Goal: Find specific page/section: Find specific page/section

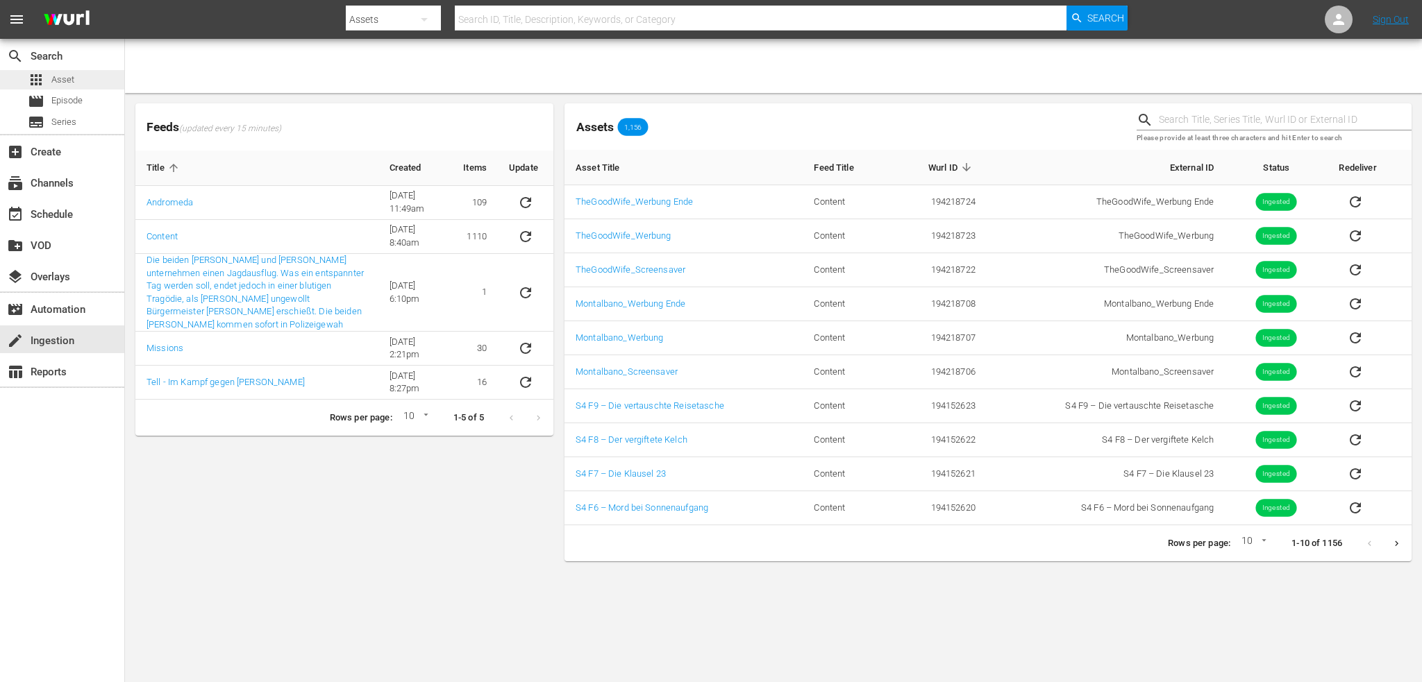
click at [76, 79] on div "apps Asset" at bounding box center [62, 79] width 124 height 19
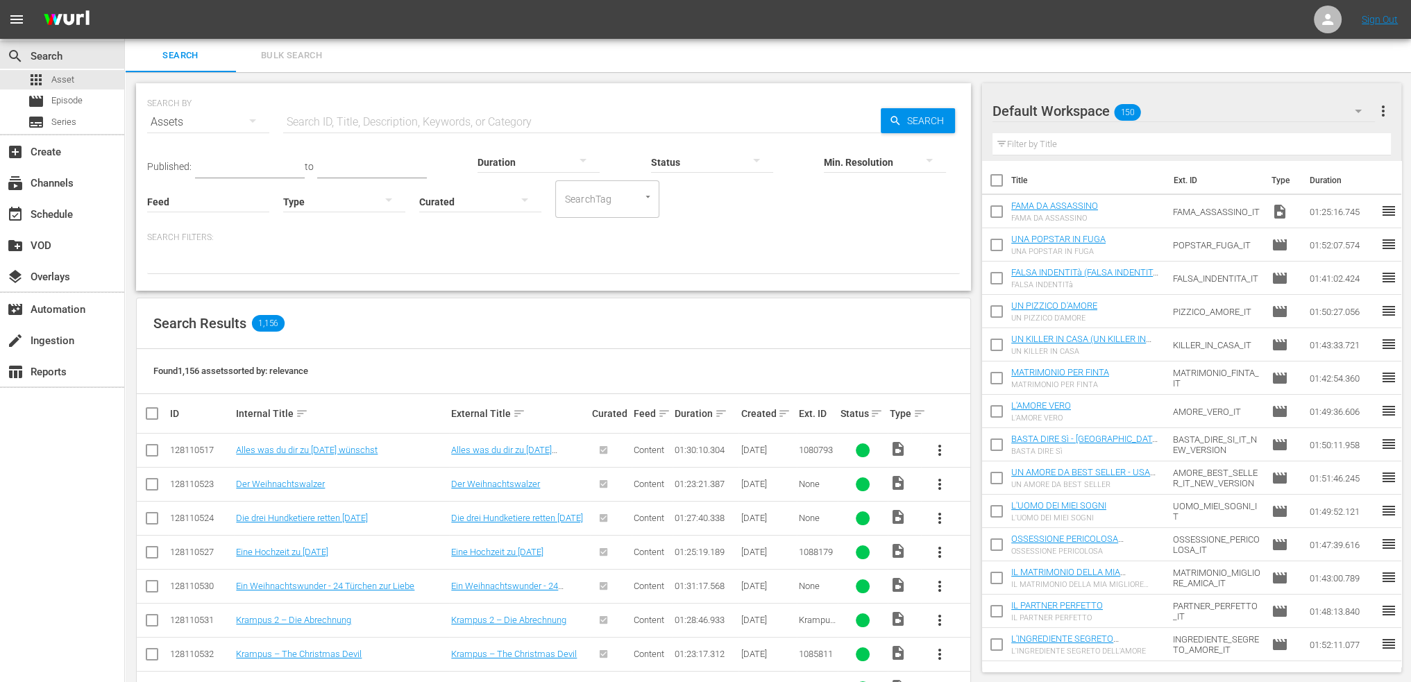
click at [515, 199] on button "button" at bounding box center [524, 199] width 33 height 33
click at [483, 223] on div "Uncurated" at bounding box center [480, 222] width 122 height 22
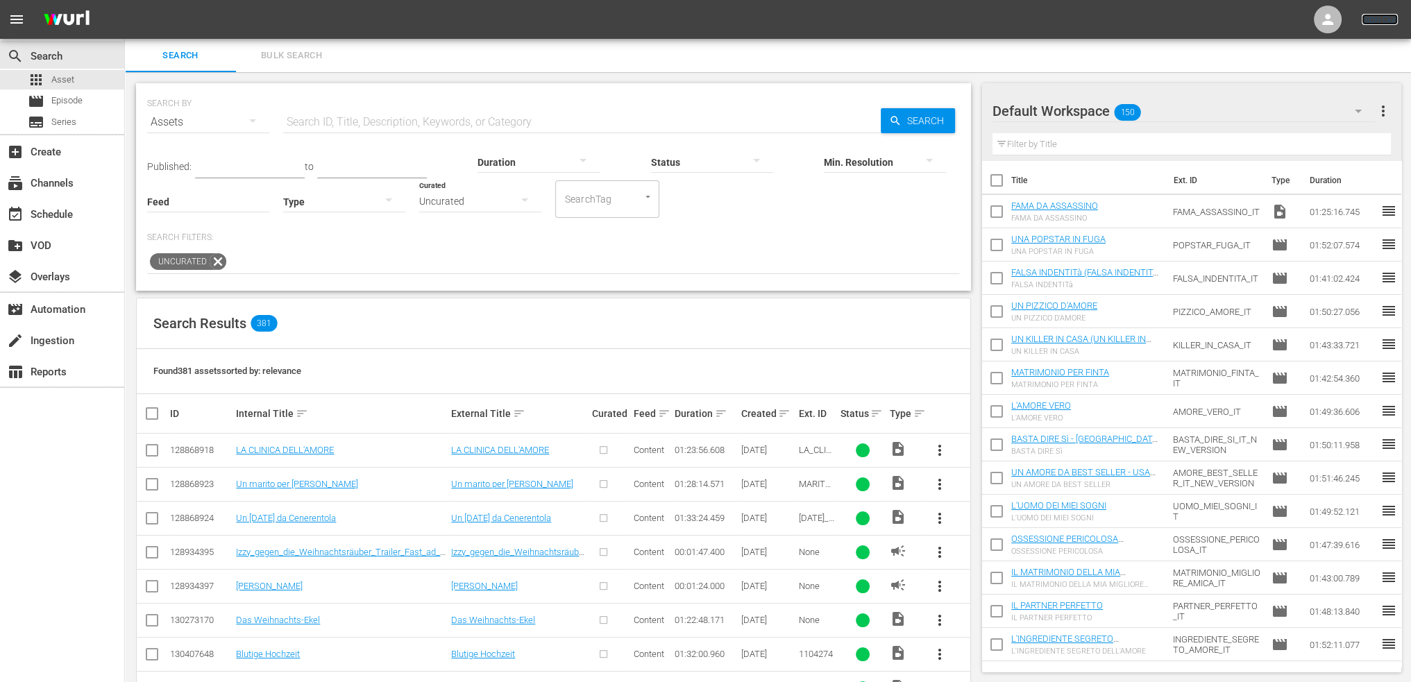
click at [1390, 16] on link "Sign Out" at bounding box center [1380, 19] width 36 height 11
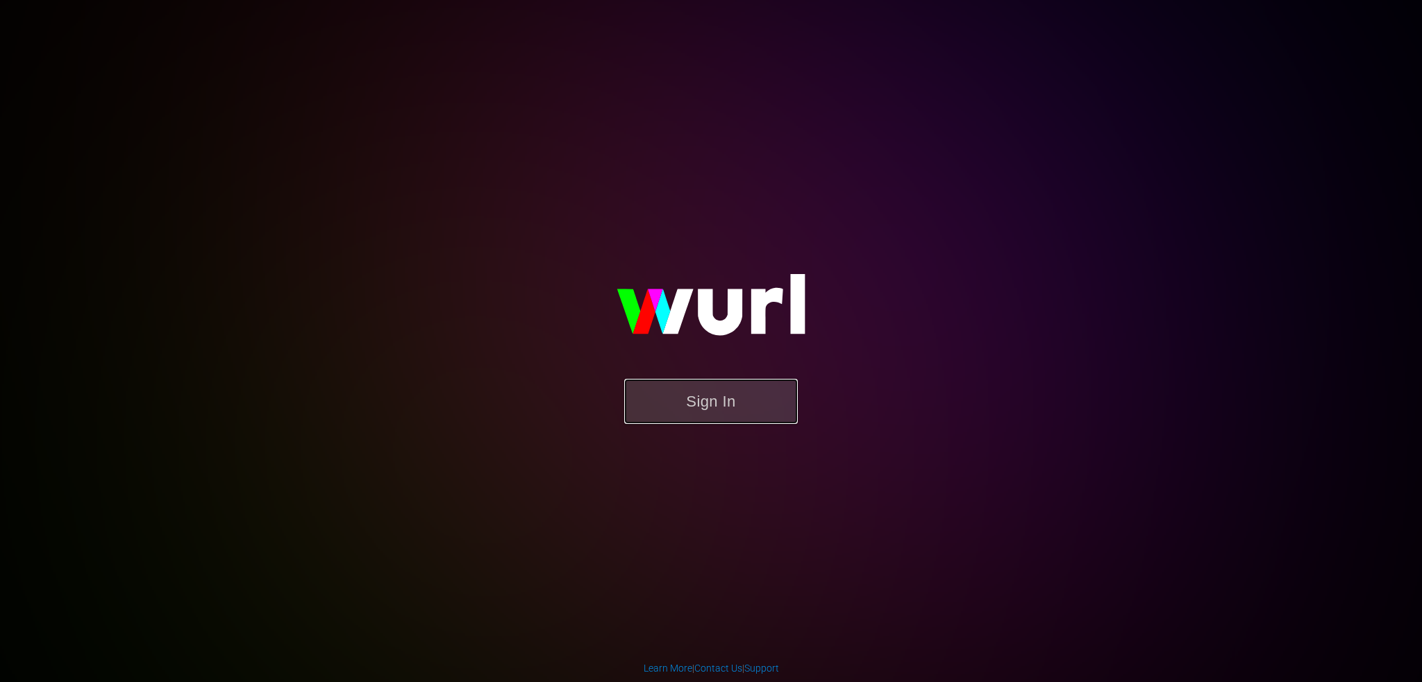
click at [712, 417] on button "Sign In" at bounding box center [711, 401] width 174 height 45
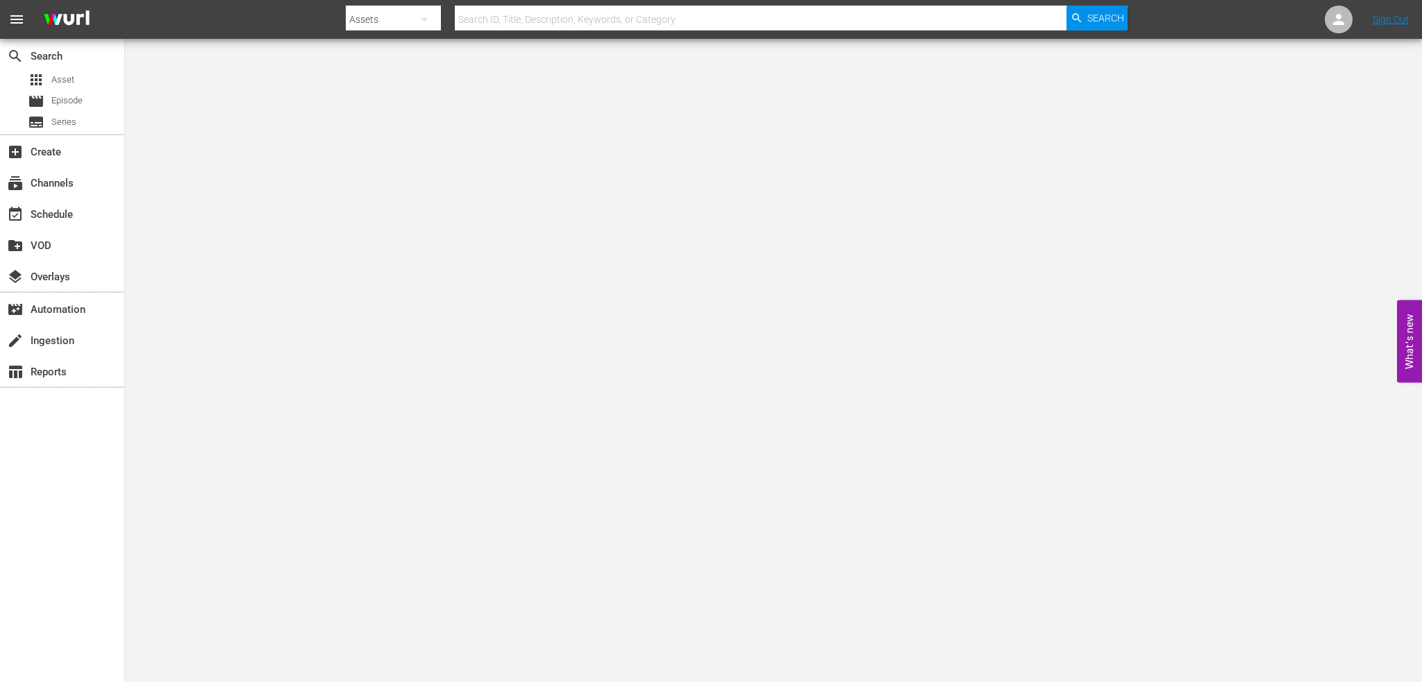
click at [491, 341] on body "menu Search By Assets Search ID, Title, Description, Keywords, or Category Sear…" at bounding box center [711, 341] width 1422 height 682
click at [33, 187] on div "subscriptions Channels" at bounding box center [39, 181] width 78 height 12
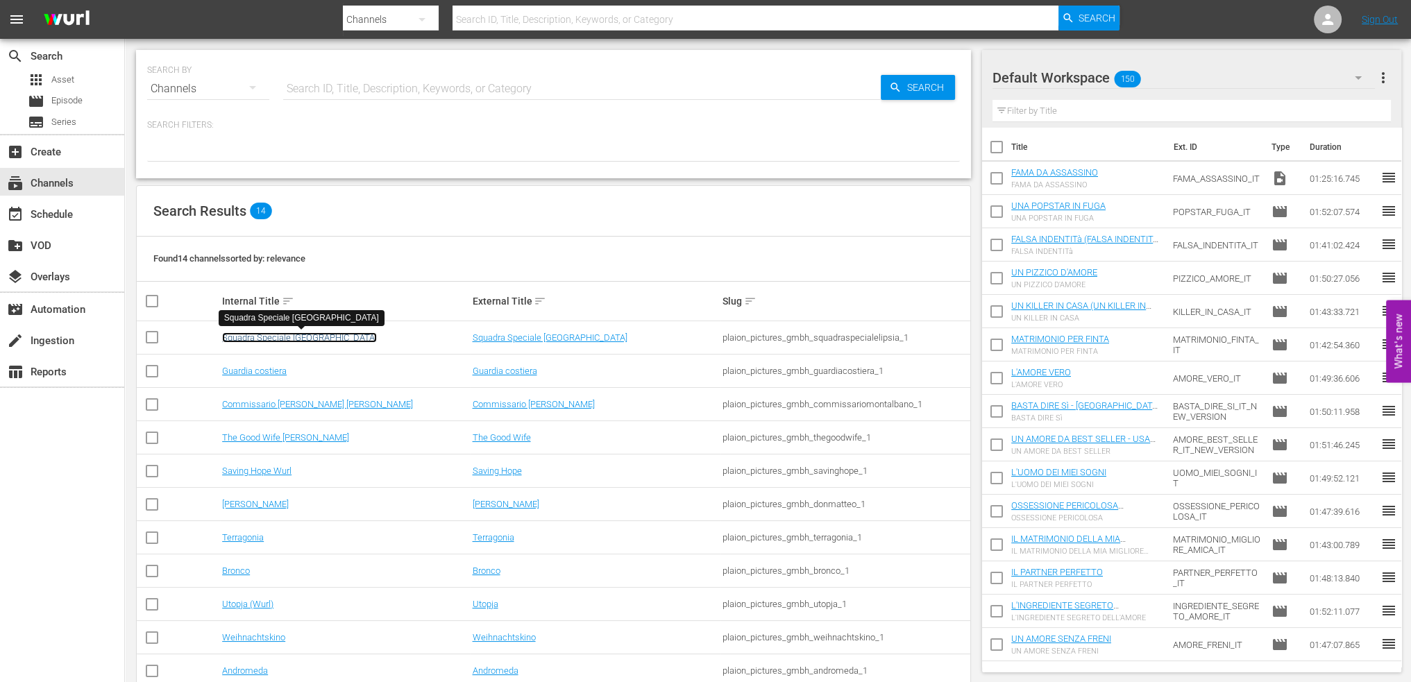
click at [268, 342] on link "Squadra Speciale Lipsia" at bounding box center [299, 338] width 155 height 10
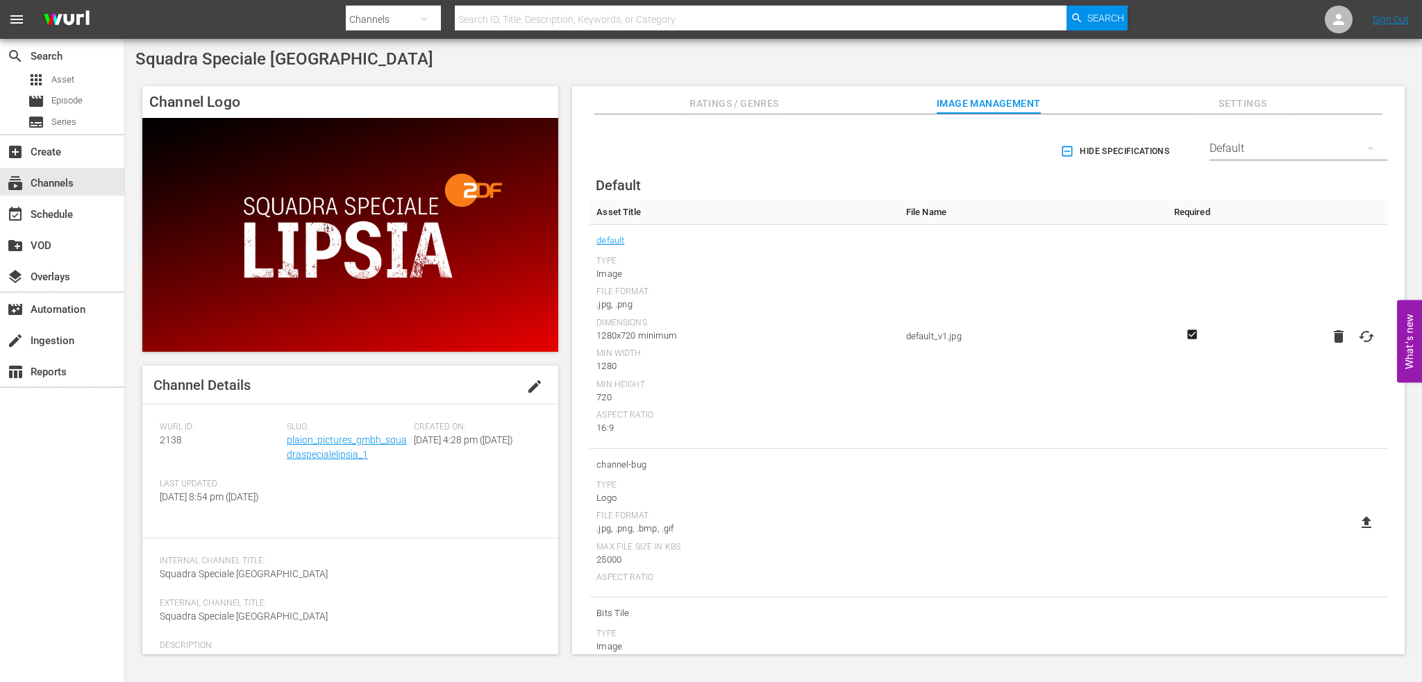
click at [755, 109] on span "Ratings / Genres" at bounding box center [734, 103] width 104 height 17
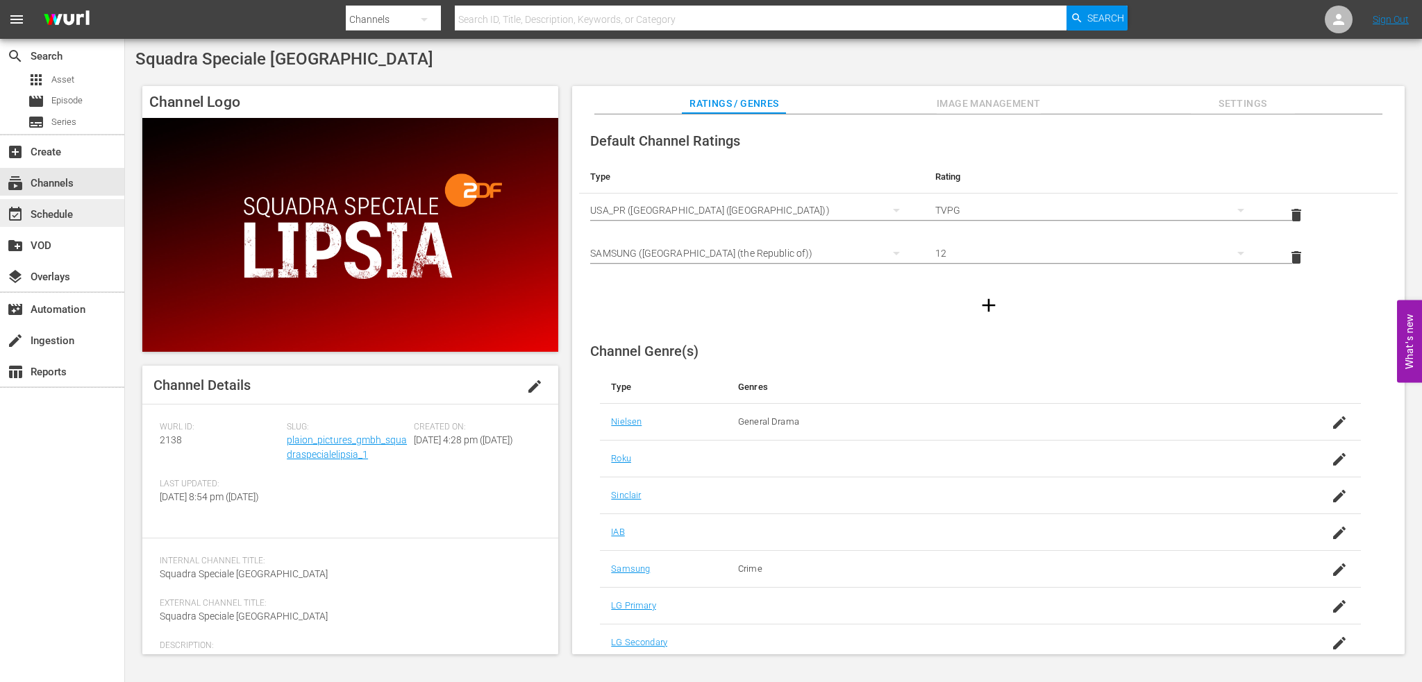
click at [83, 207] on div "event_available Schedule" at bounding box center [62, 213] width 124 height 28
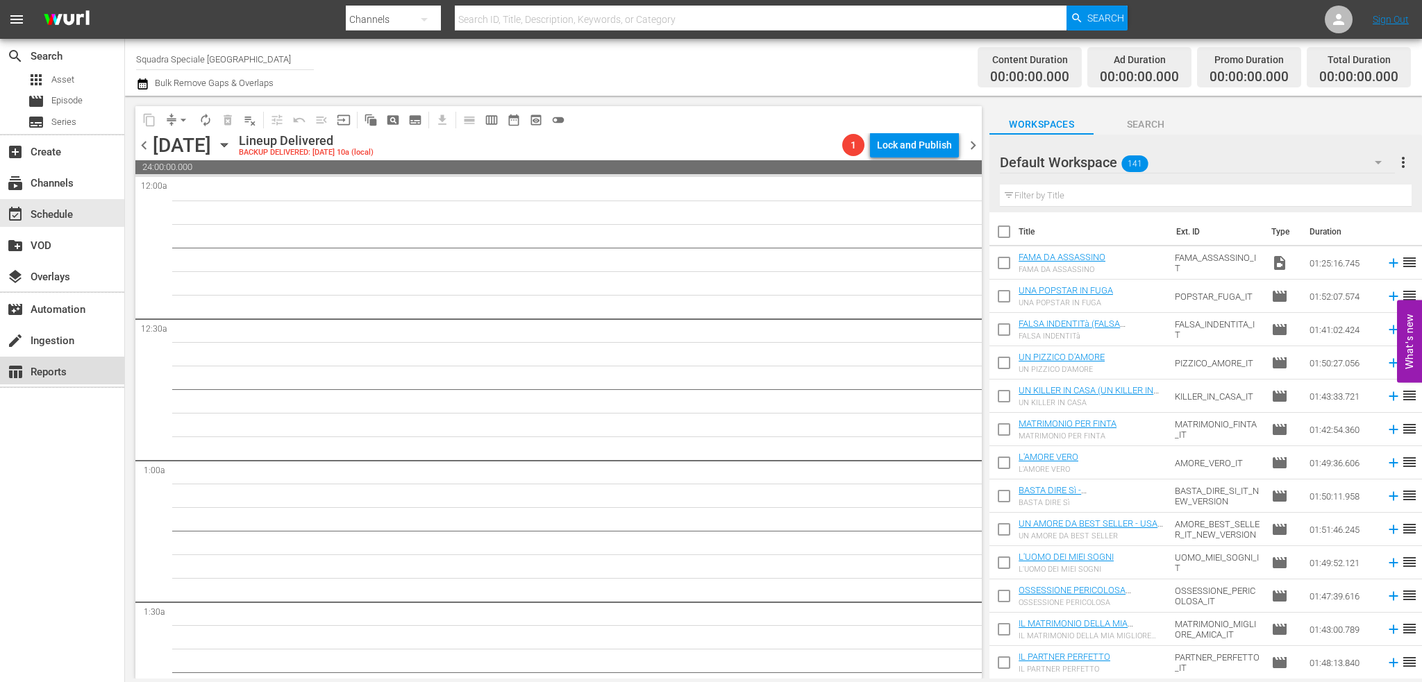
click at [66, 365] on div "table_chart Reports" at bounding box center [39, 370] width 78 height 12
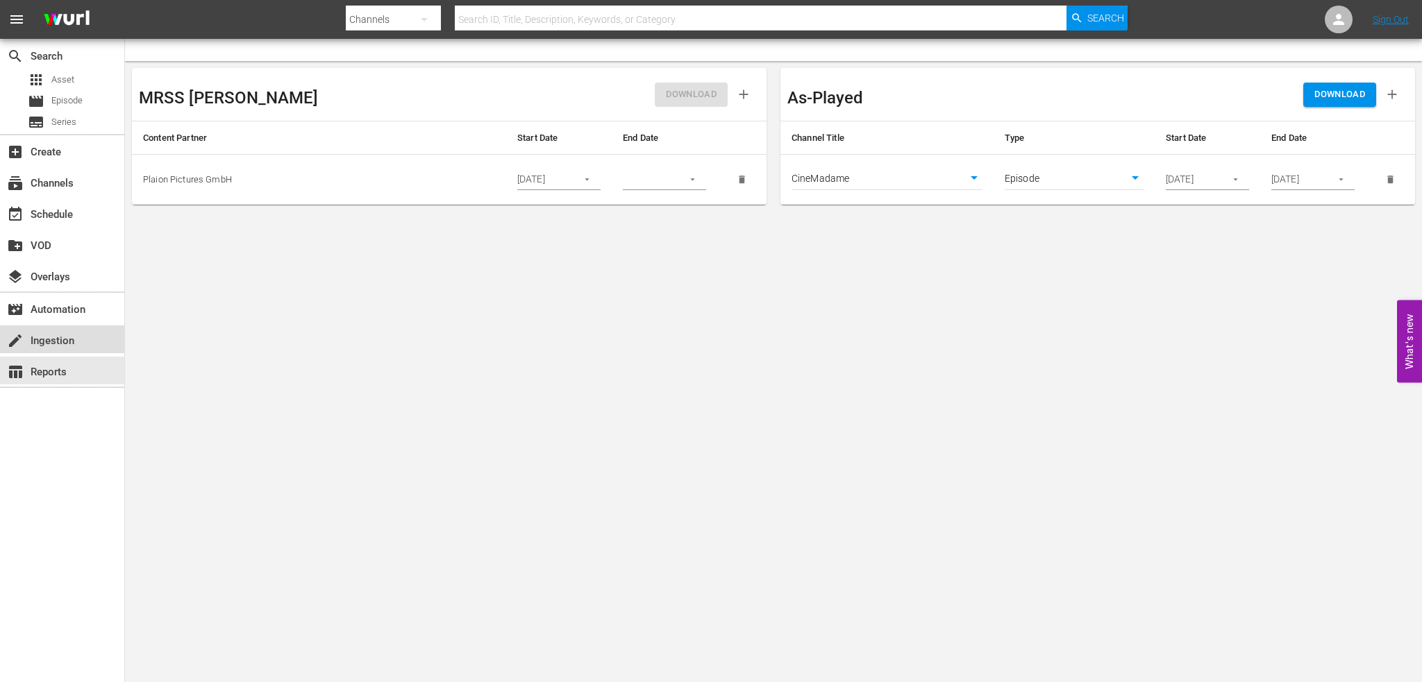
click at [65, 342] on div "create Ingestion" at bounding box center [39, 339] width 78 height 12
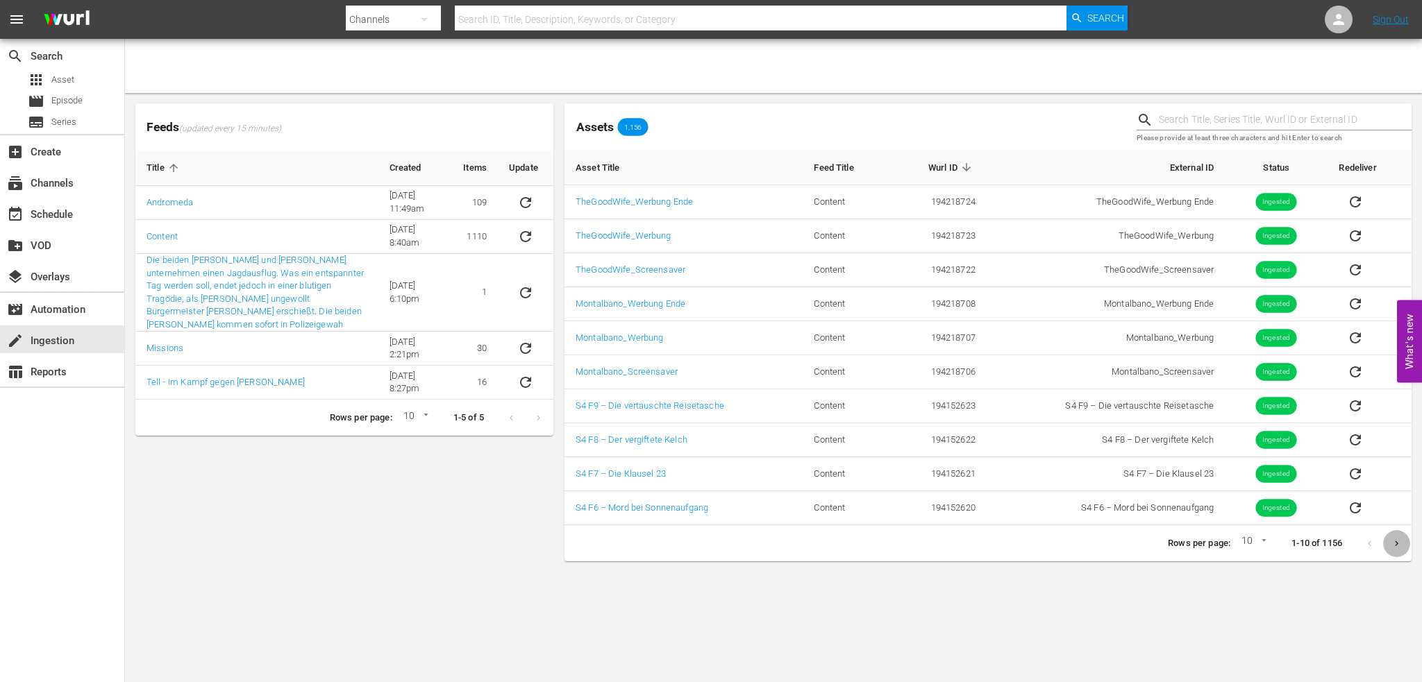
click at [1392, 544] on icon "Next page" at bounding box center [1396, 544] width 10 height 10
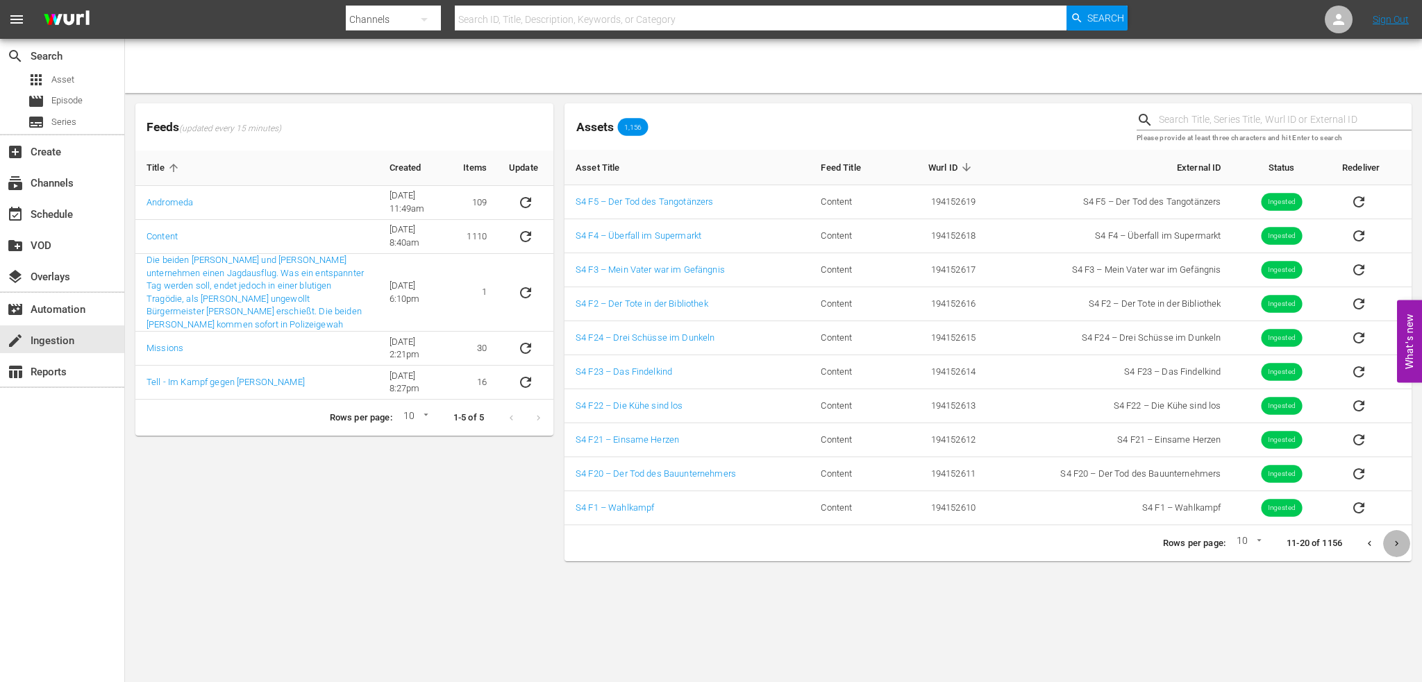
click at [1402, 549] on button "Next page" at bounding box center [1396, 543] width 27 height 27
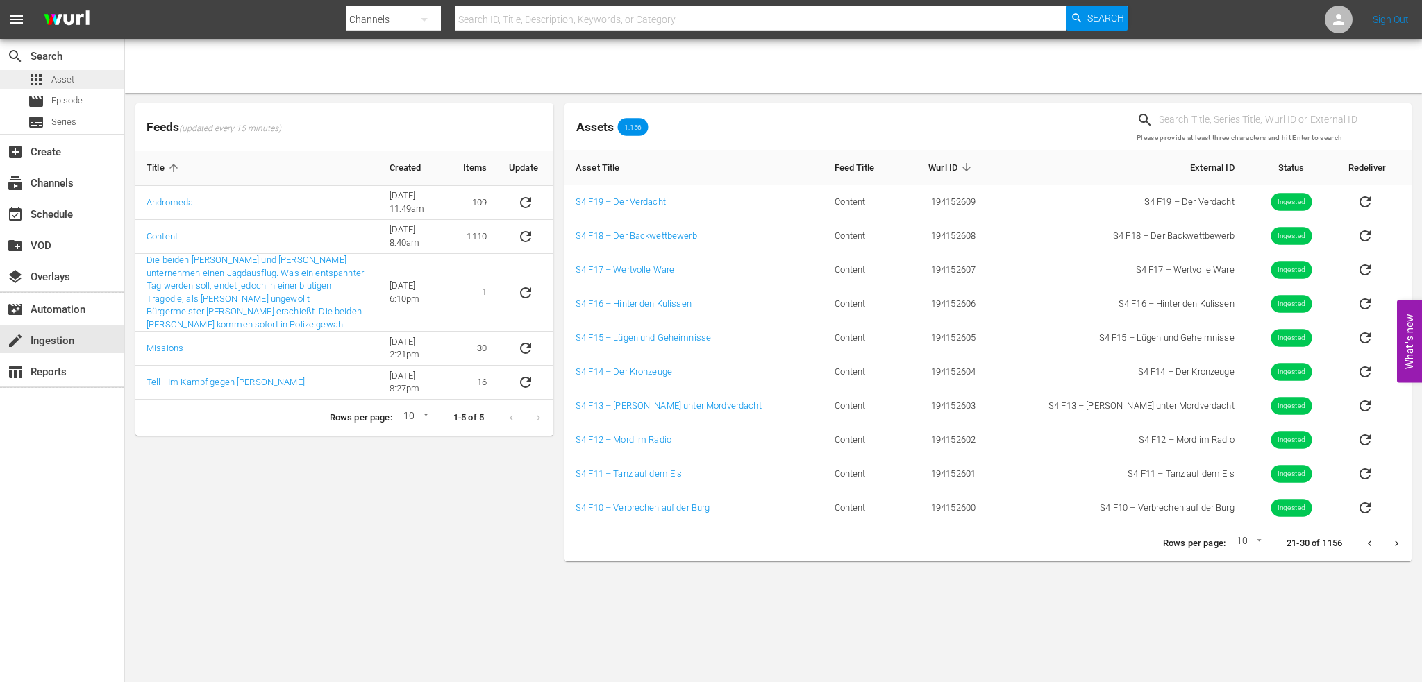
click at [54, 83] on span "Asset" at bounding box center [62, 80] width 23 height 14
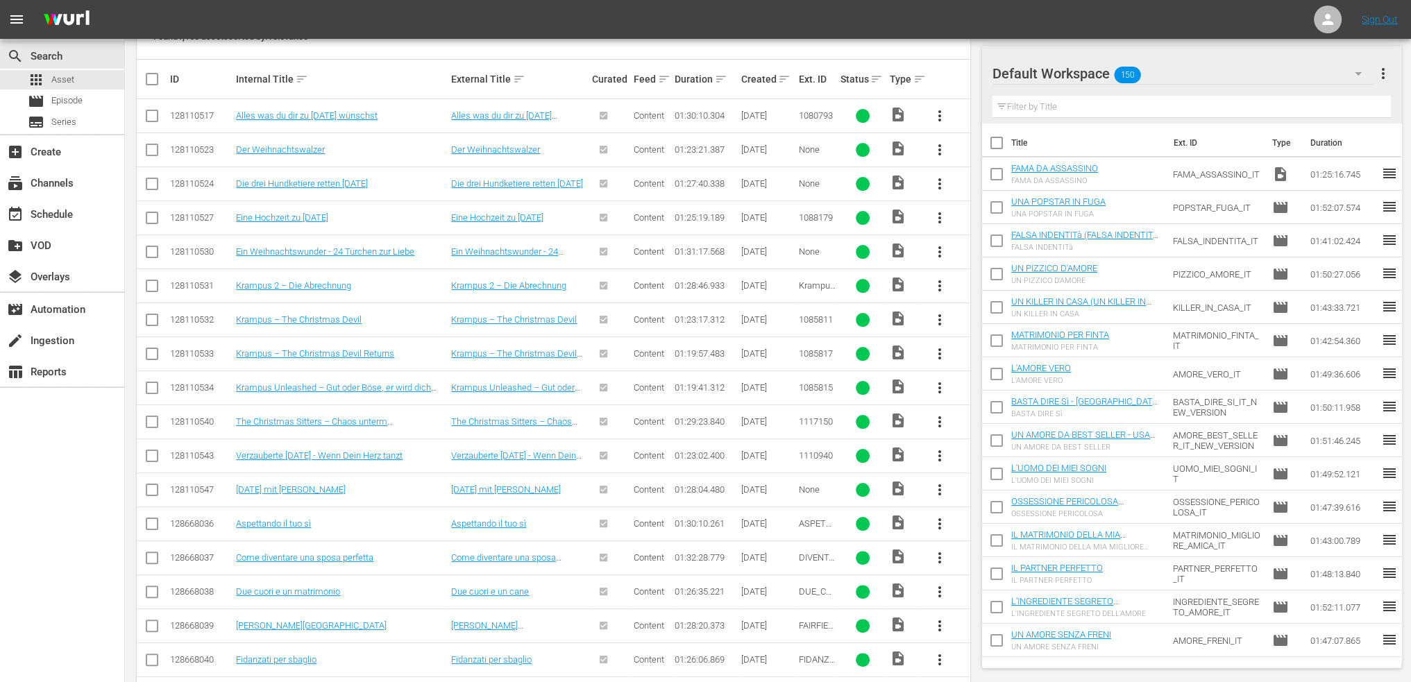
scroll to position [347, 0]
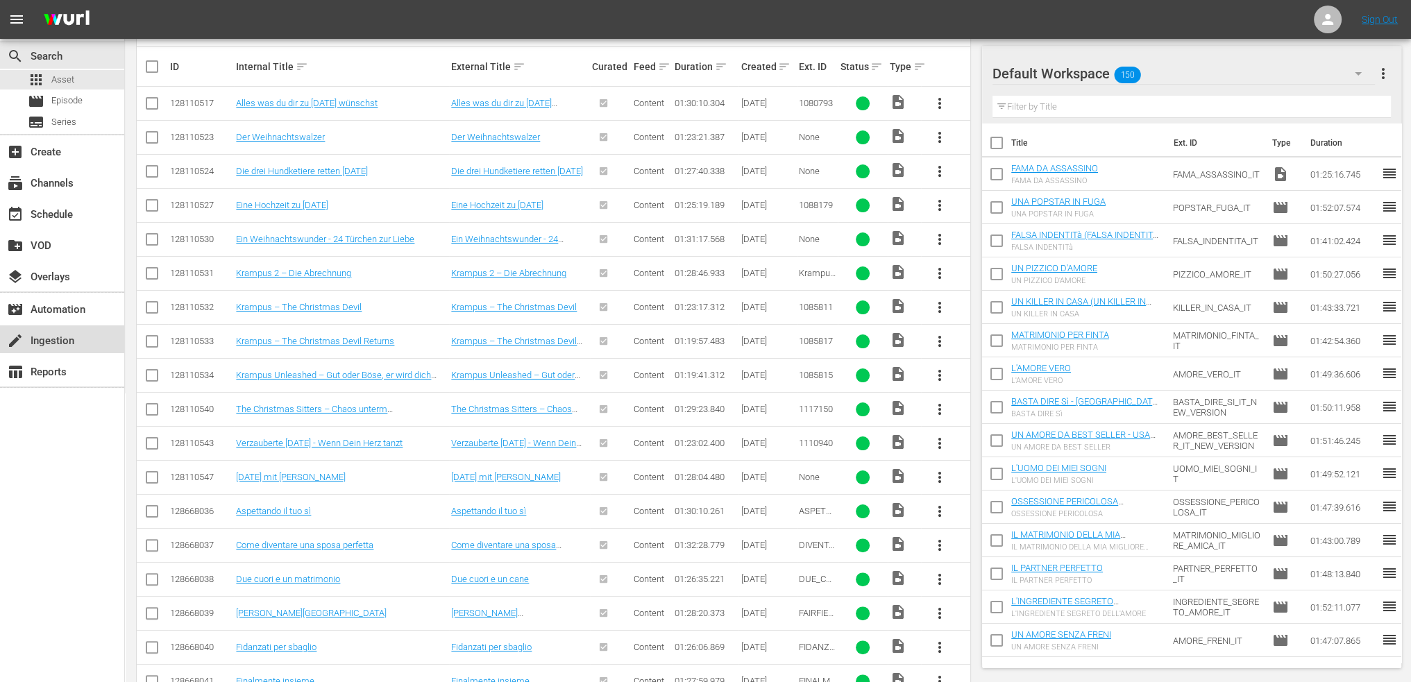
click at [81, 344] on div "create Ingestion" at bounding box center [62, 340] width 124 height 28
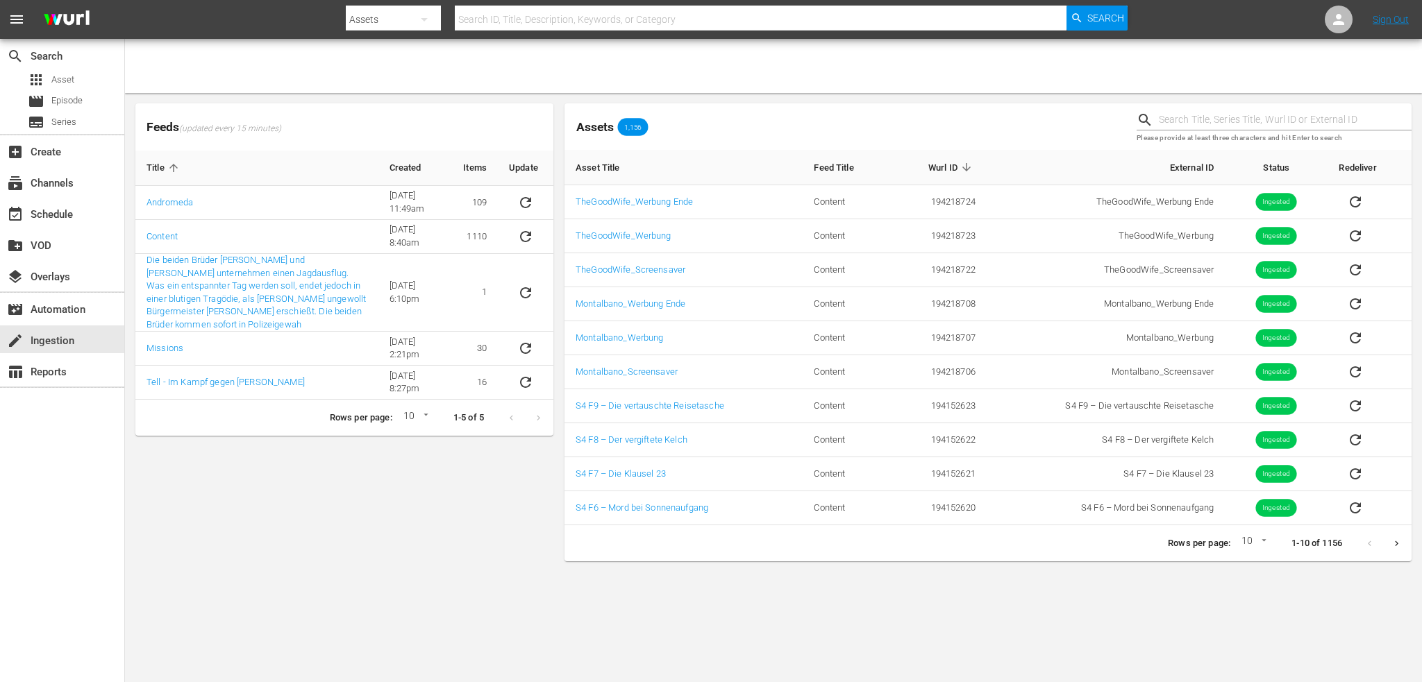
click at [1398, 544] on icon "Next page" at bounding box center [1396, 544] width 10 height 10
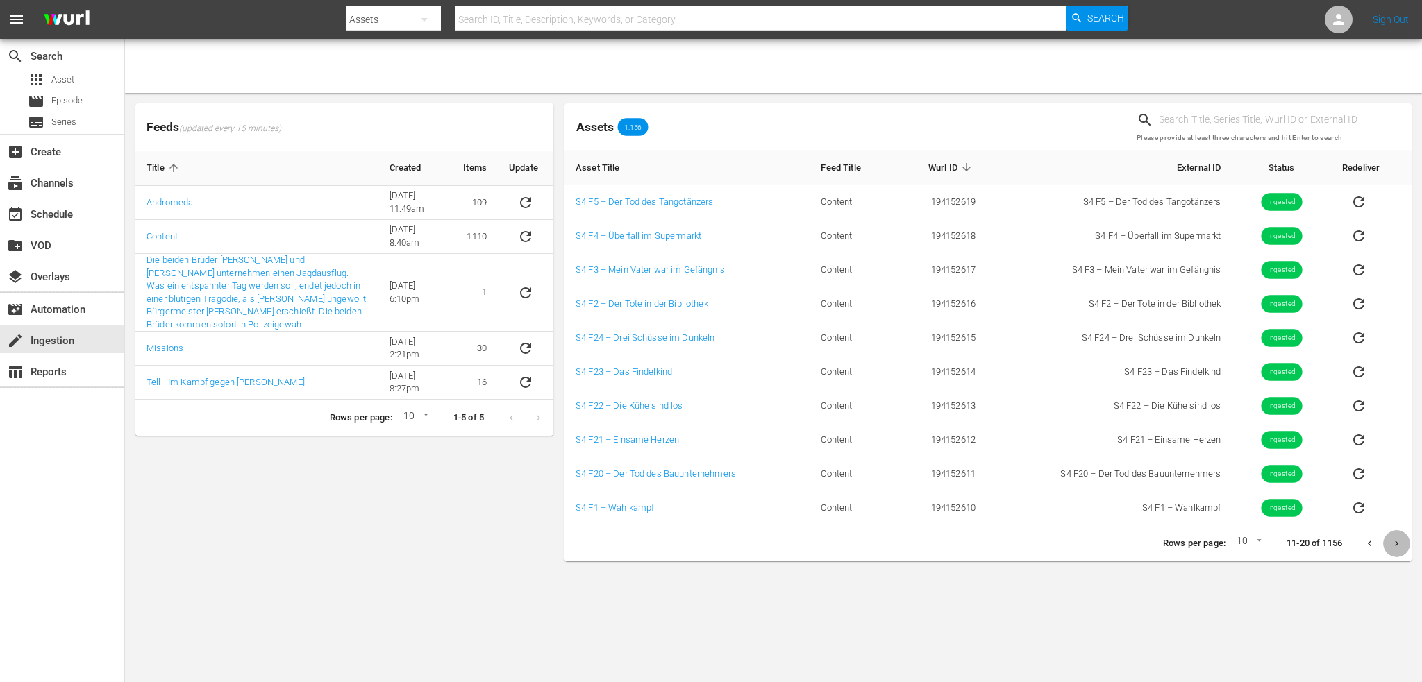
click at [1398, 544] on icon "Next page" at bounding box center [1396, 544] width 10 height 10
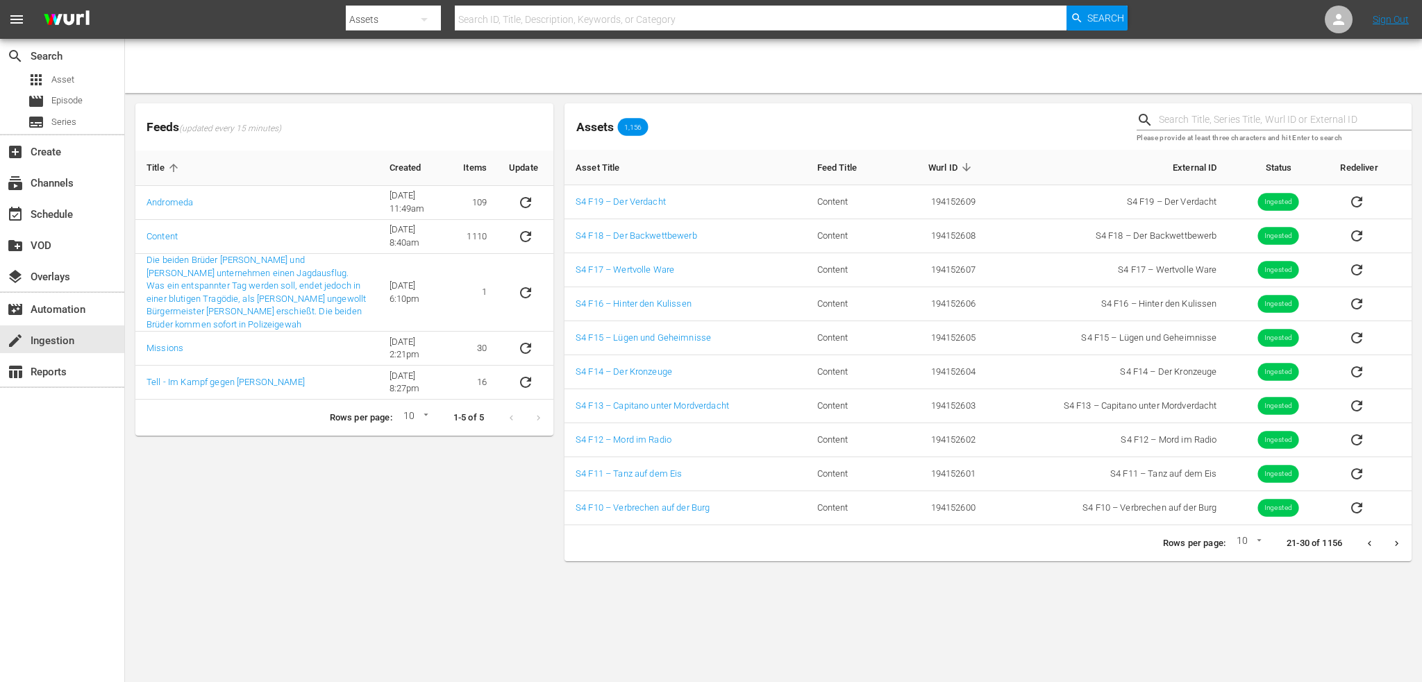
click at [1245, 115] on input "text" at bounding box center [1285, 120] width 253 height 21
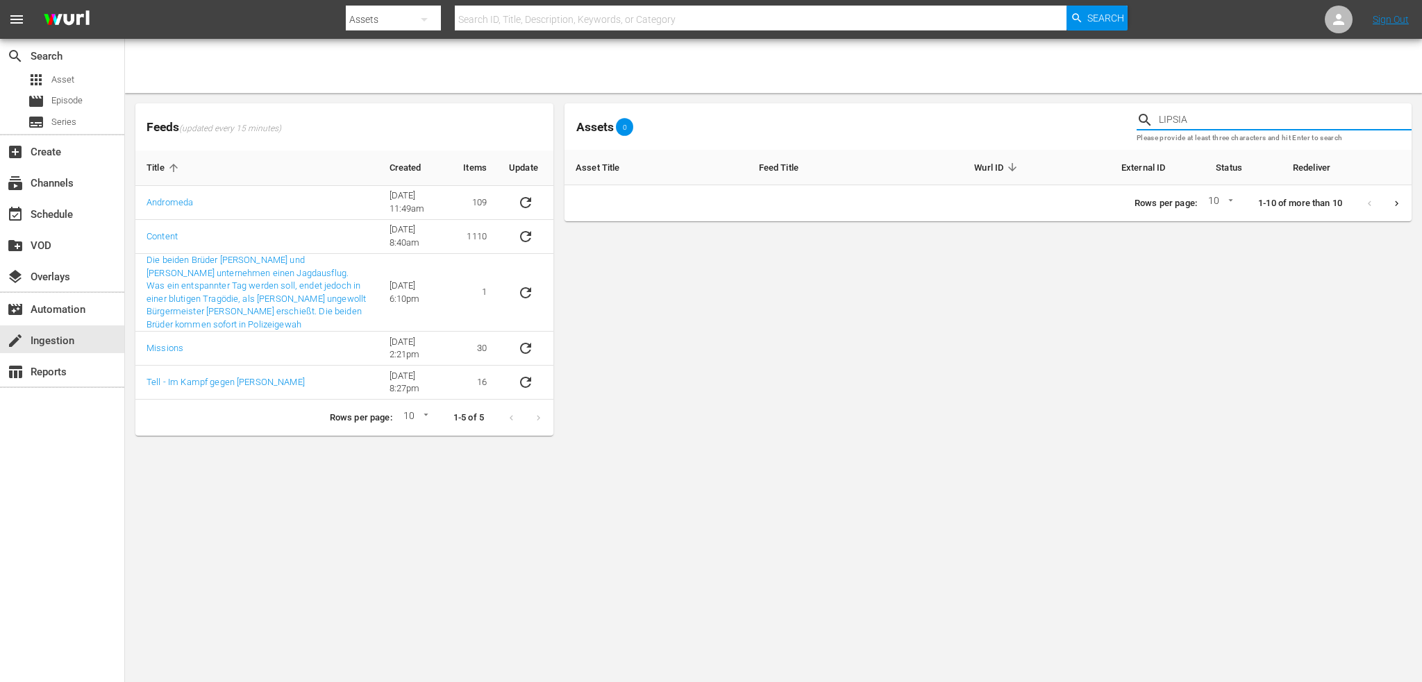
click at [1245, 115] on input "LIPSIA" at bounding box center [1285, 120] width 253 height 21
type input "GUARDIA"
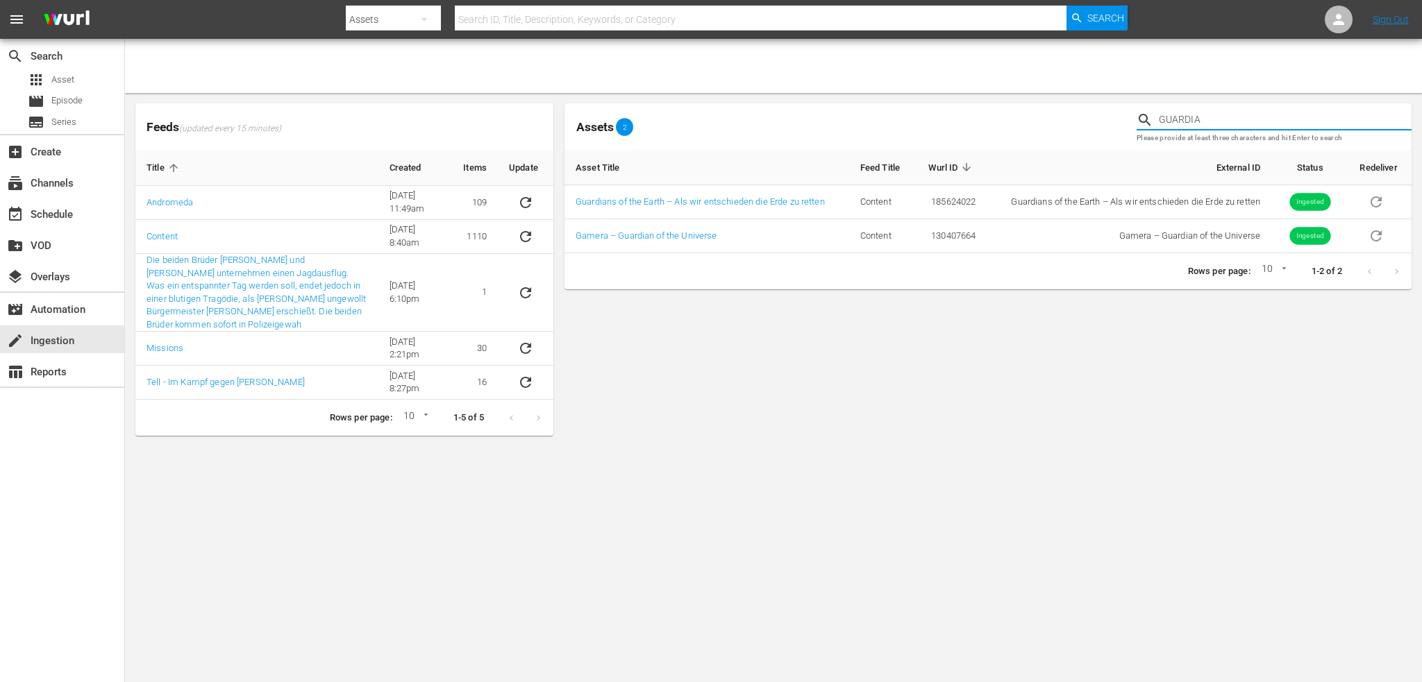
click at [1340, 124] on input "GUARDIA" at bounding box center [1285, 120] width 253 height 21
click at [82, 186] on div "subscriptions Channels" at bounding box center [62, 182] width 124 height 28
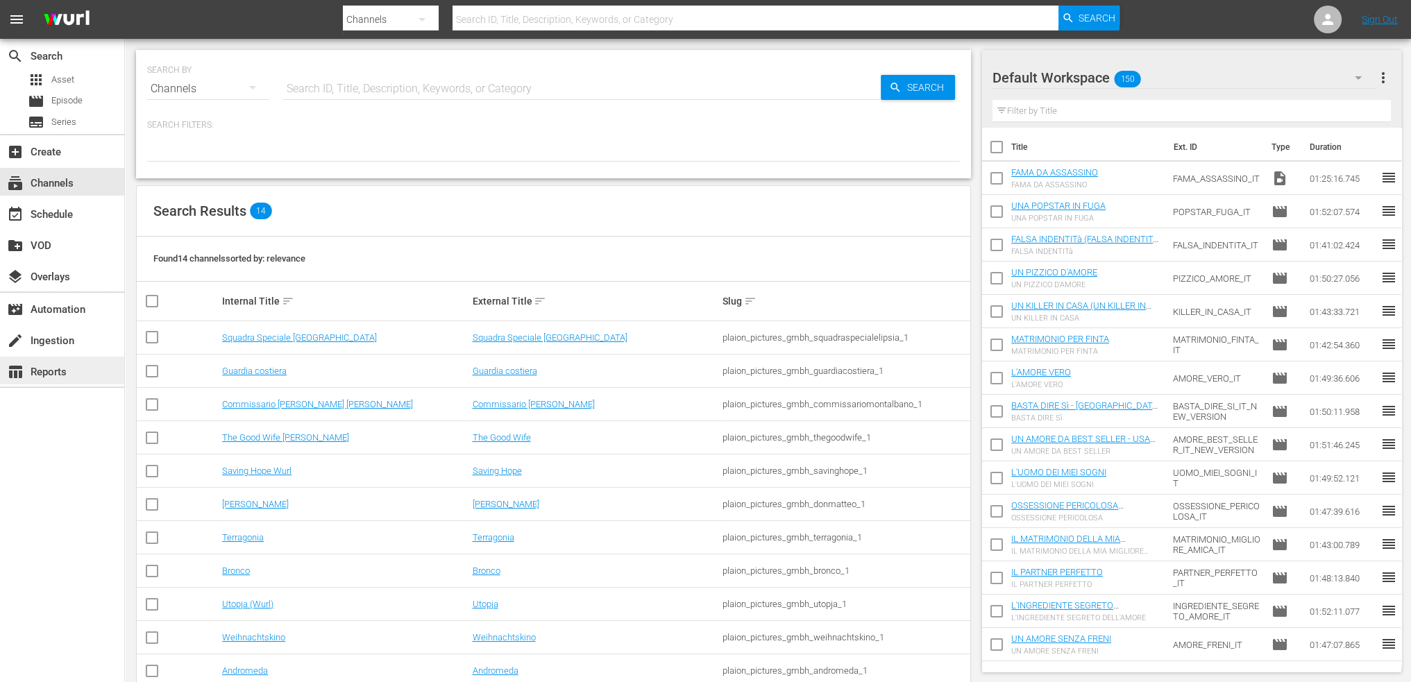
click at [62, 374] on div "table_chart Reports" at bounding box center [39, 370] width 78 height 12
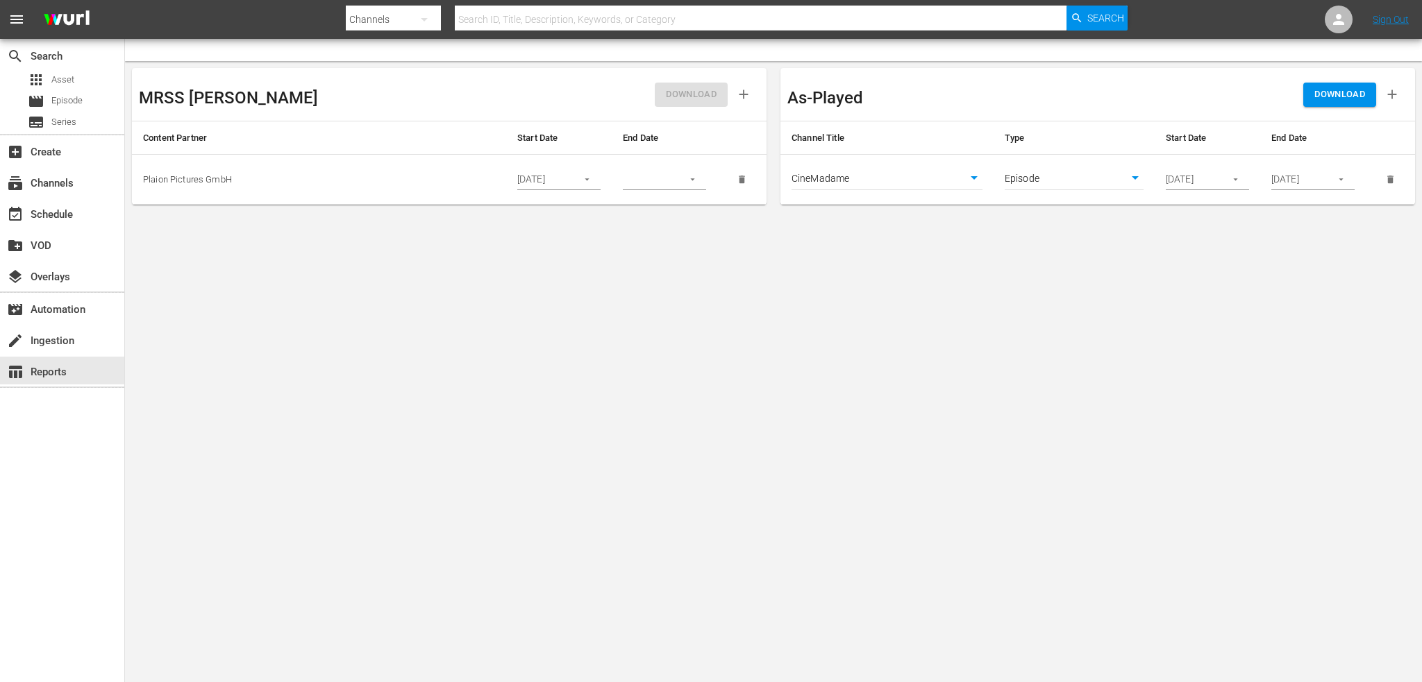
click at [62, 353] on div "create Ingestion" at bounding box center [62, 339] width 124 height 31
click at [69, 337] on div "create Ingestion" at bounding box center [39, 339] width 78 height 12
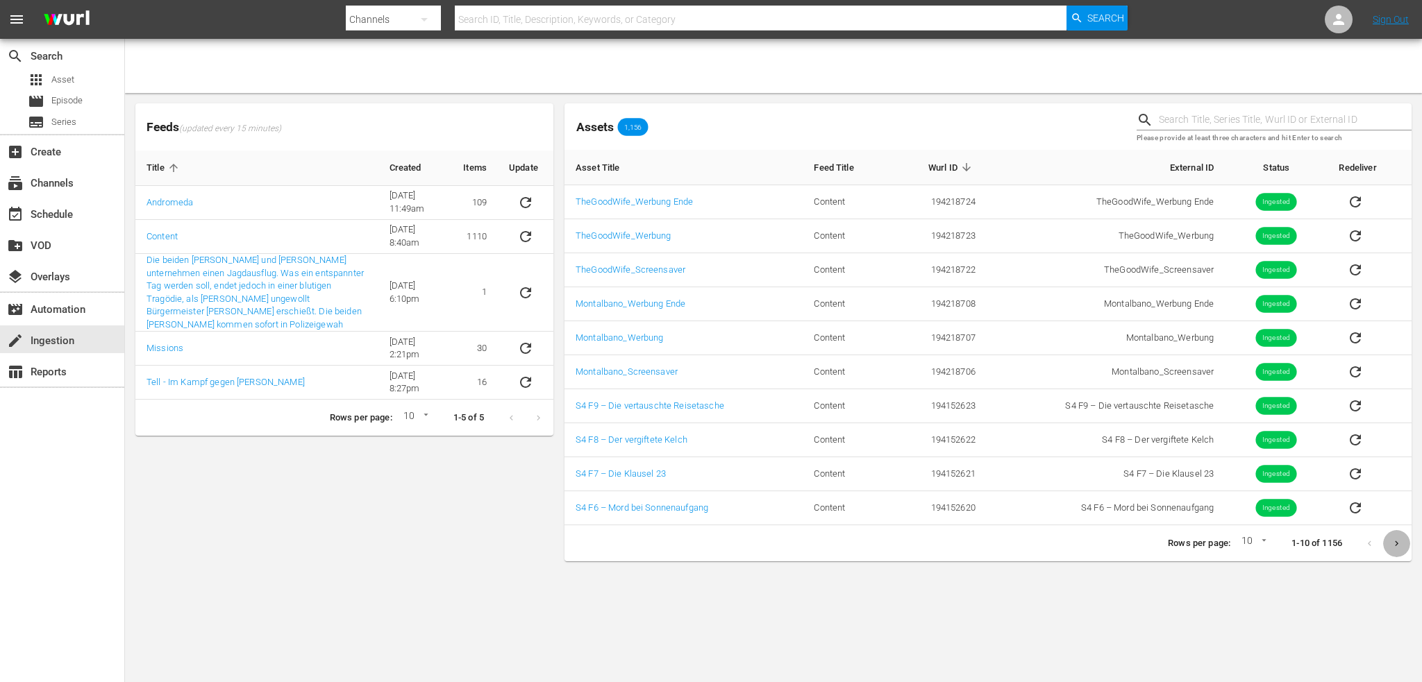
click at [1399, 544] on icon "Next page" at bounding box center [1396, 544] width 10 height 10
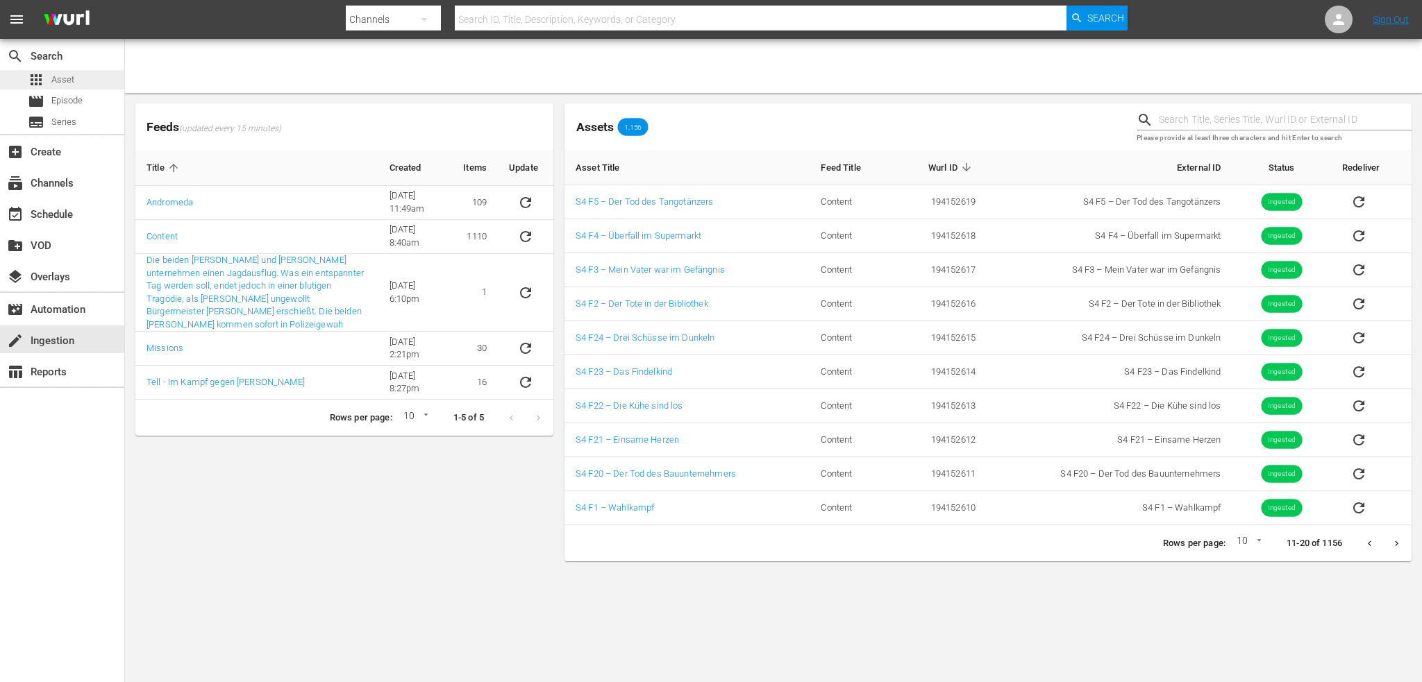
click at [49, 74] on div "apps Asset" at bounding box center [51, 79] width 47 height 19
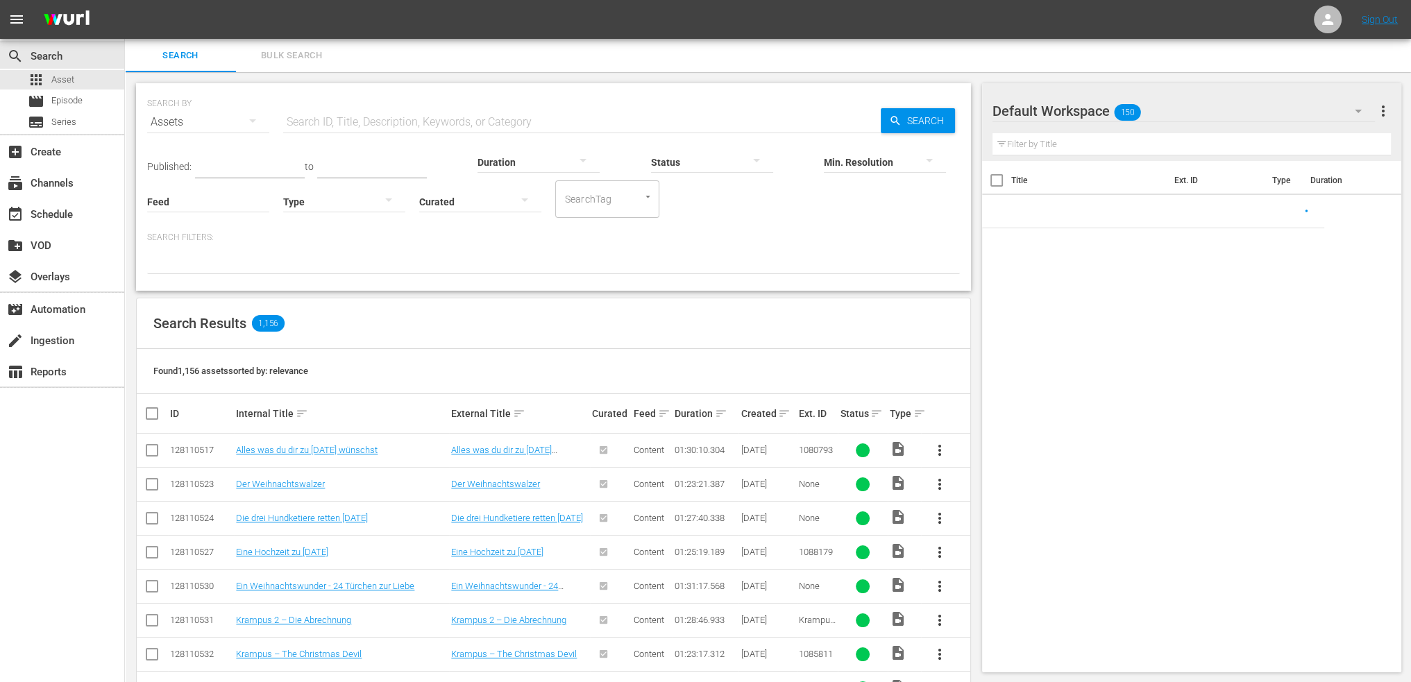
click at [442, 121] on input "text" at bounding box center [582, 122] width 598 height 33
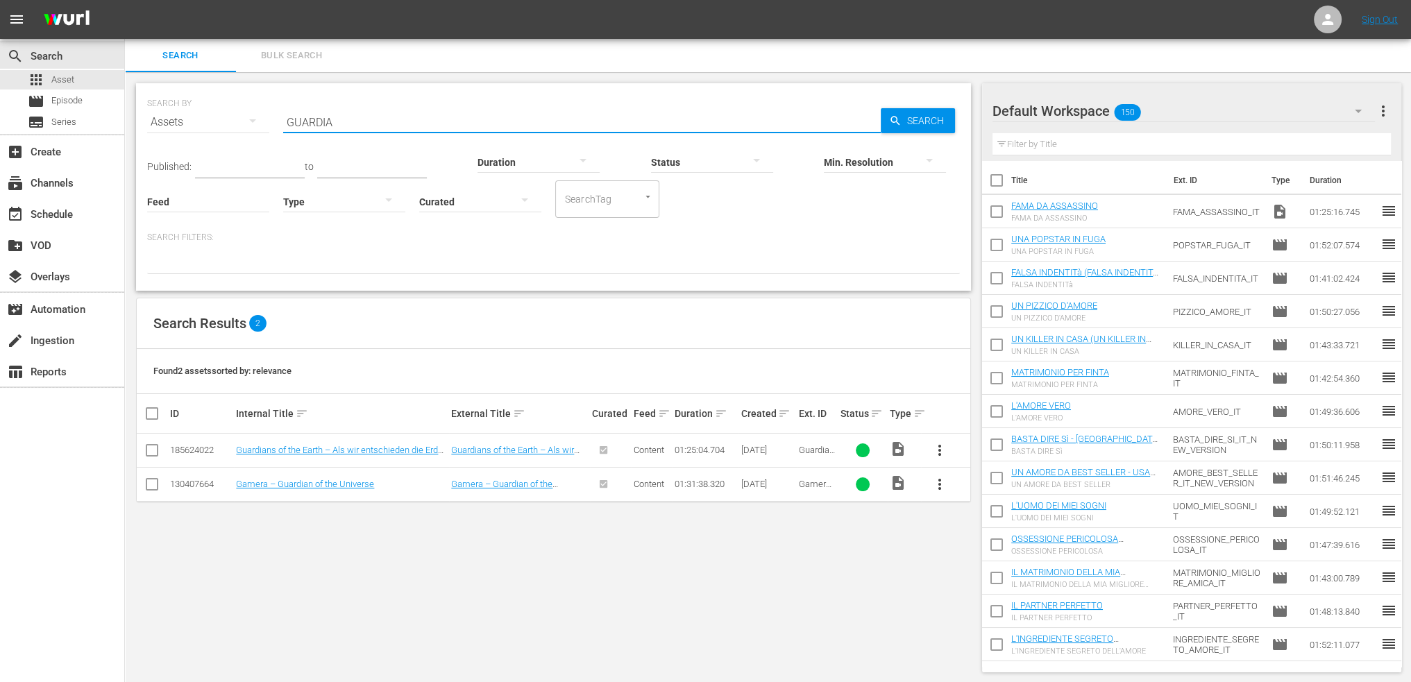
click at [442, 121] on input "GUARDIA" at bounding box center [582, 122] width 598 height 33
type input "S"
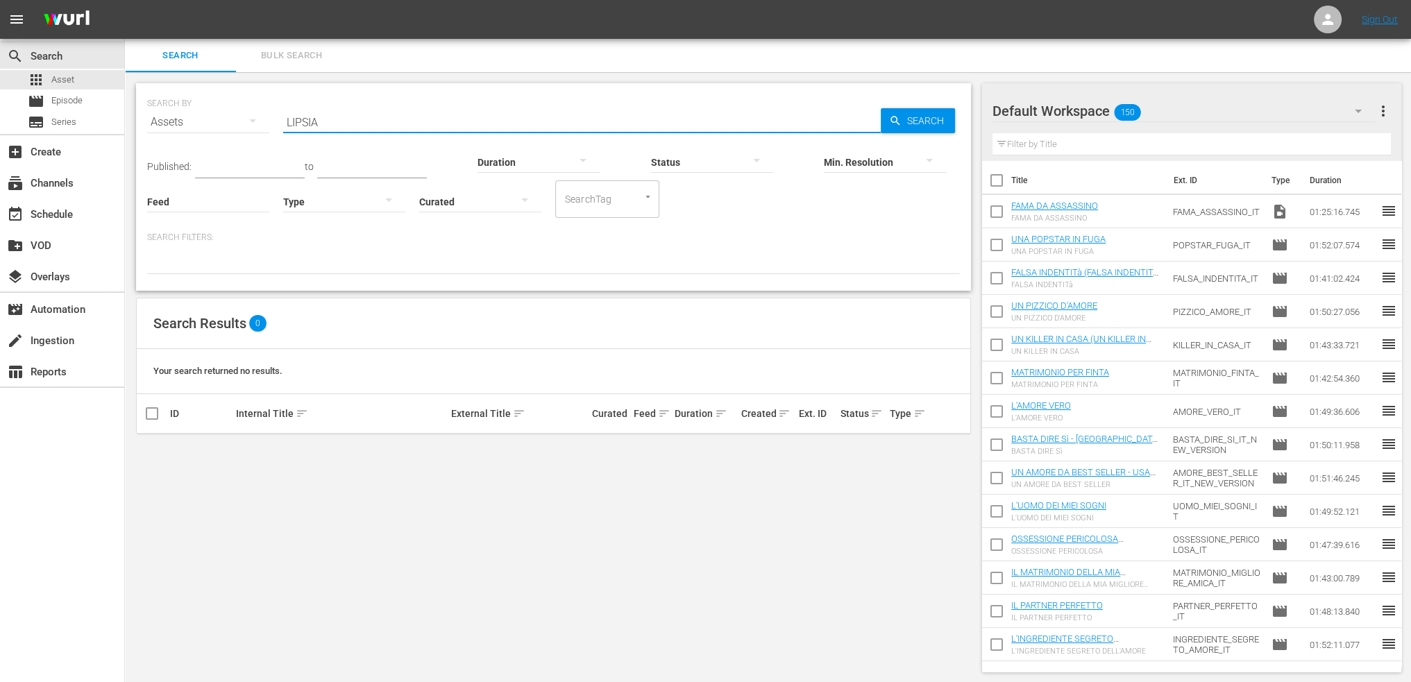
click at [309, 116] on input "LIPSIA" at bounding box center [582, 122] width 598 height 33
type input "1"
type input "10X01"
click at [339, 110] on input "10X01" at bounding box center [582, 122] width 598 height 33
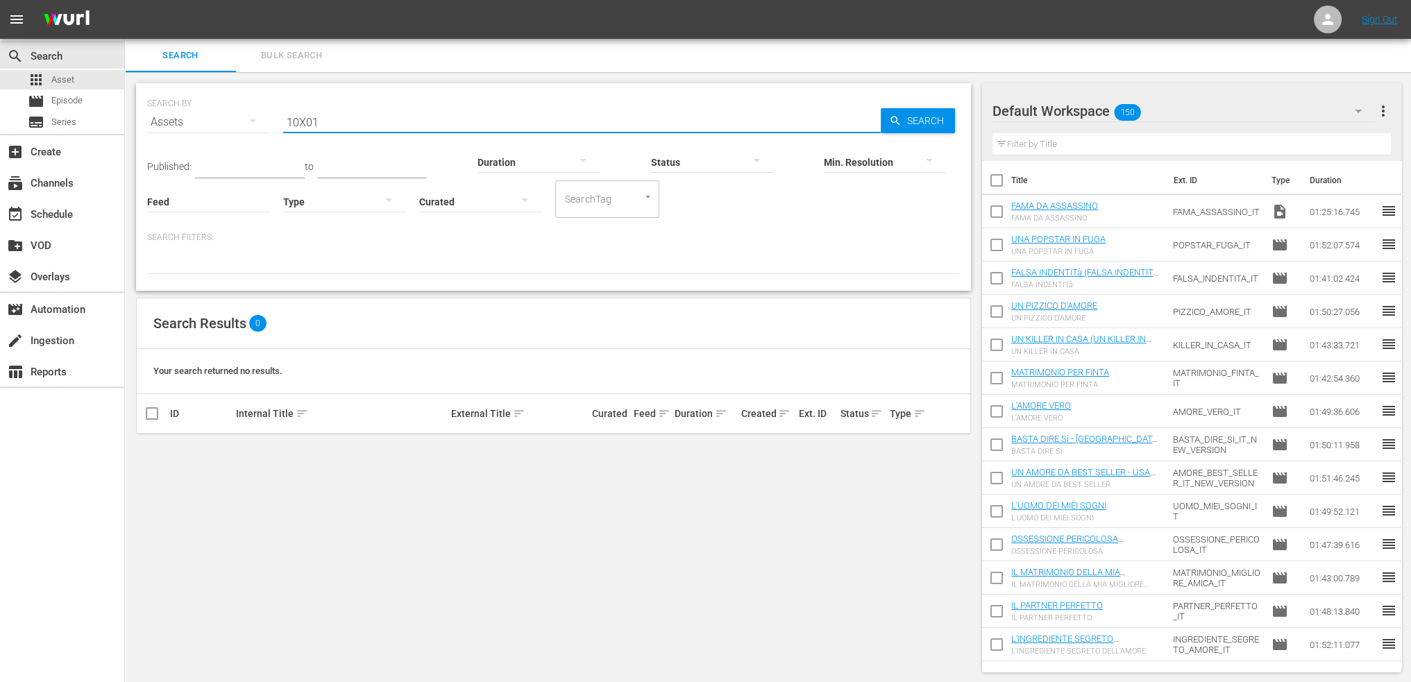
click at [339, 110] on input "10X01" at bounding box center [582, 122] width 598 height 33
click at [403, 489] on div "SEARCH BY Search By Assets Search ID, Title, Description, Keywords, or Category…" at bounding box center [553, 378] width 857 height 612
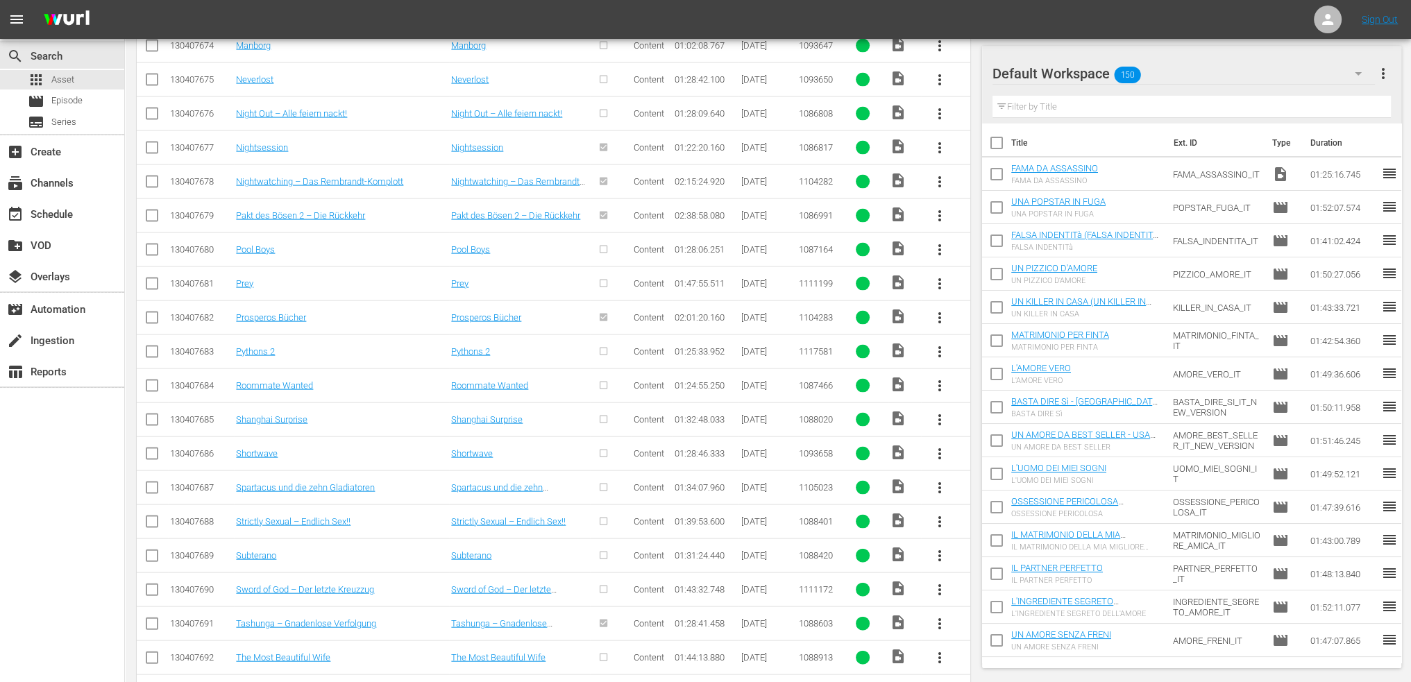
scroll to position [4552, 0]
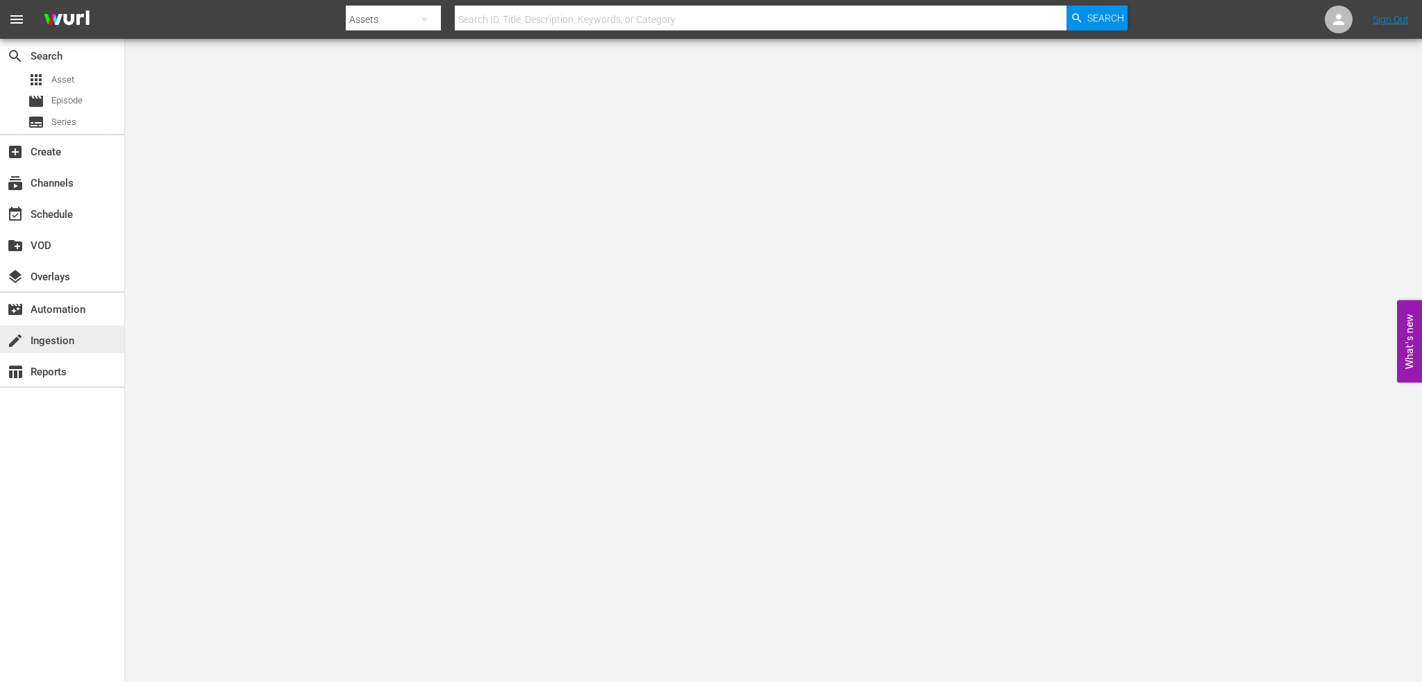
click at [81, 333] on div "create Ingestion" at bounding box center [62, 340] width 124 height 28
